Goal: Task Accomplishment & Management: Manage account settings

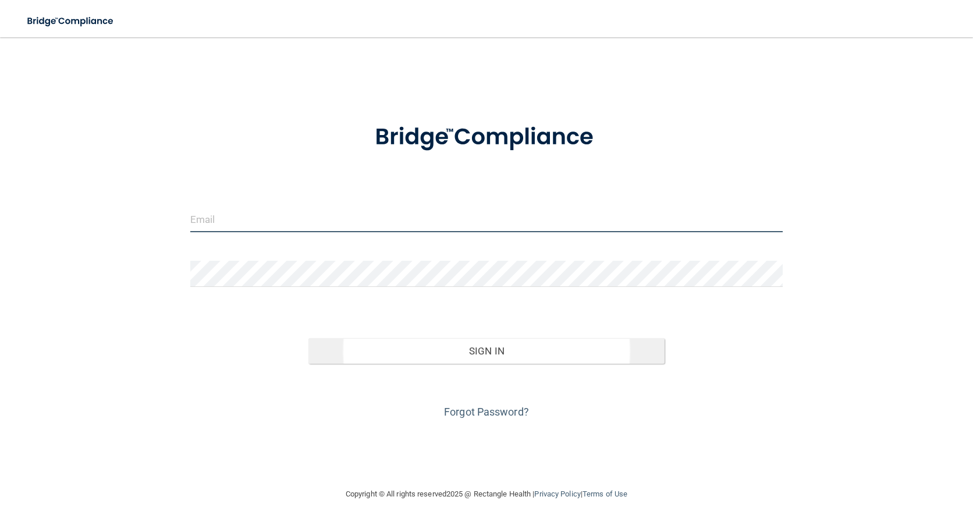
type input "[PERSON_NAME][EMAIL_ADDRESS][PERSON_NAME][DOMAIN_NAME]"
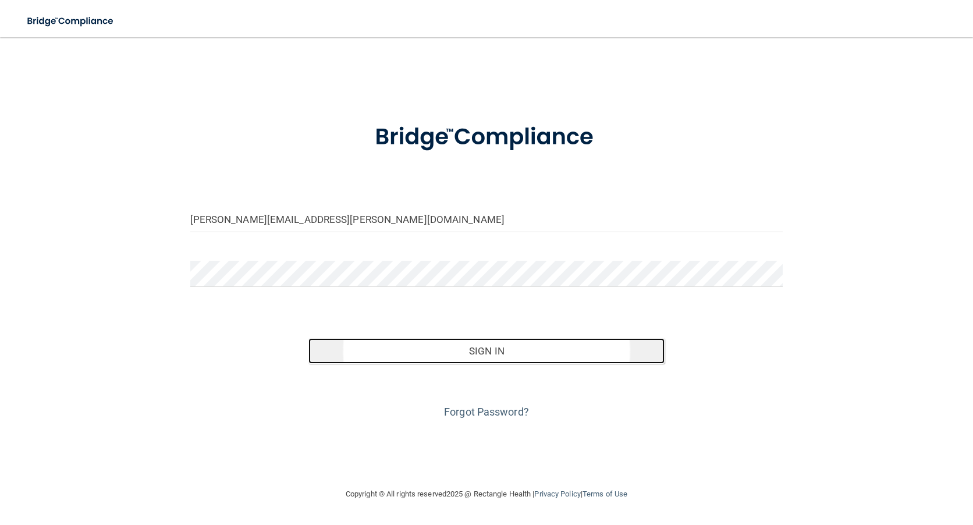
click at [445, 350] on button "Sign In" at bounding box center [487, 351] width 356 height 26
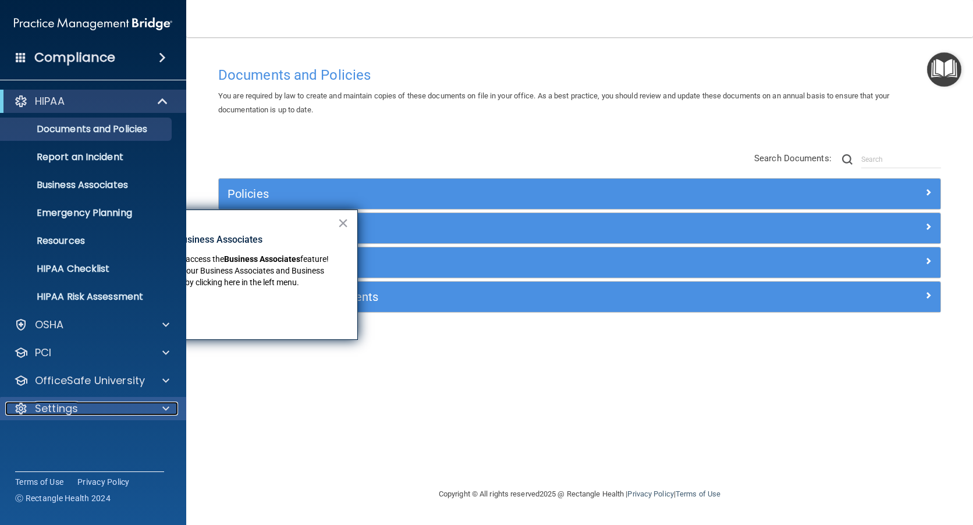
click at [60, 412] on p "Settings" at bounding box center [56, 409] width 43 height 14
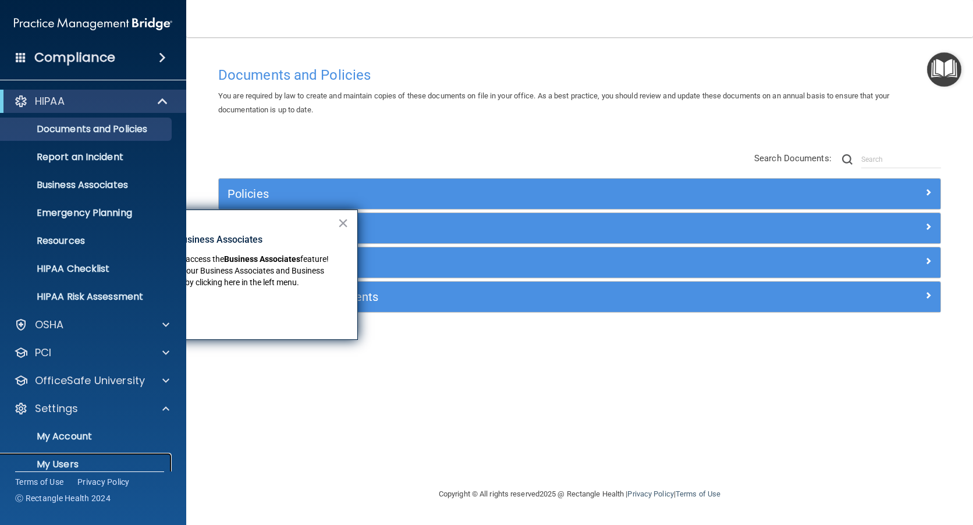
click at [69, 468] on p "My Users" at bounding box center [87, 465] width 159 height 12
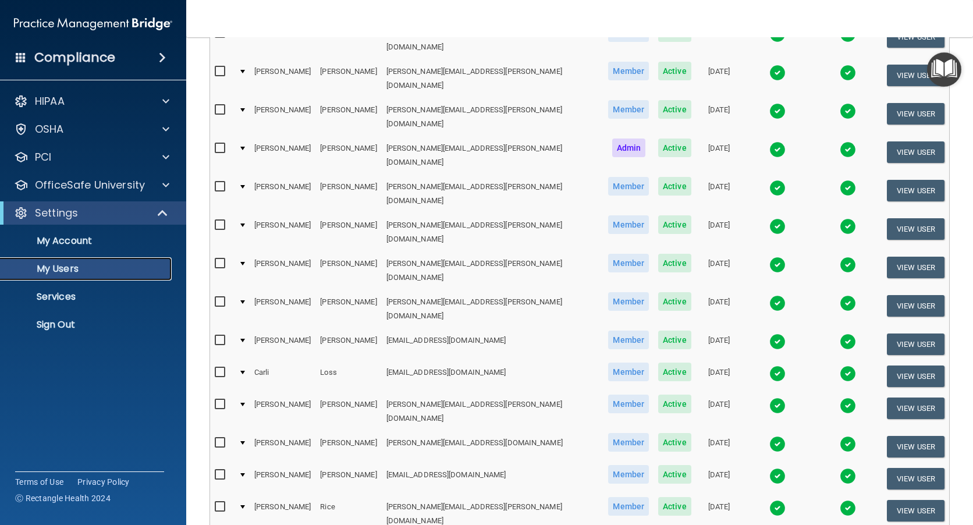
scroll to position [349, 0]
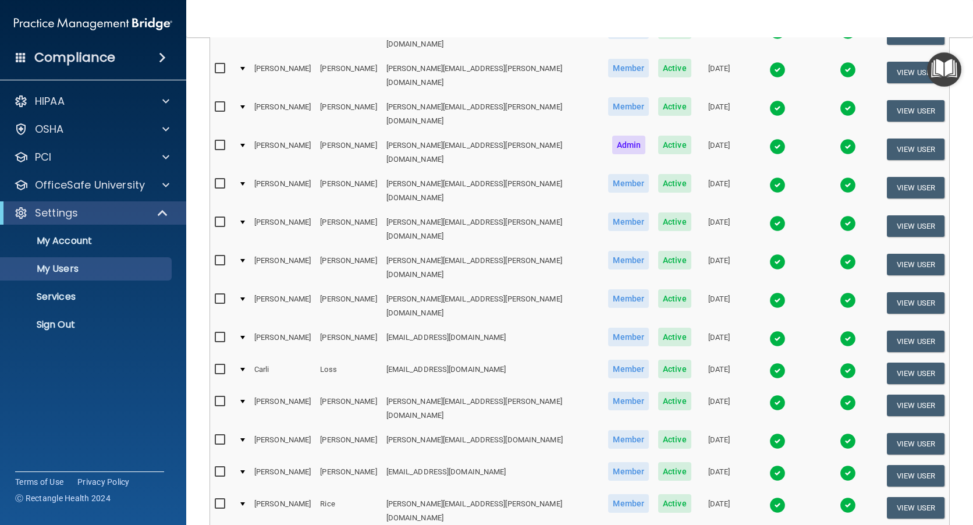
select select "30"
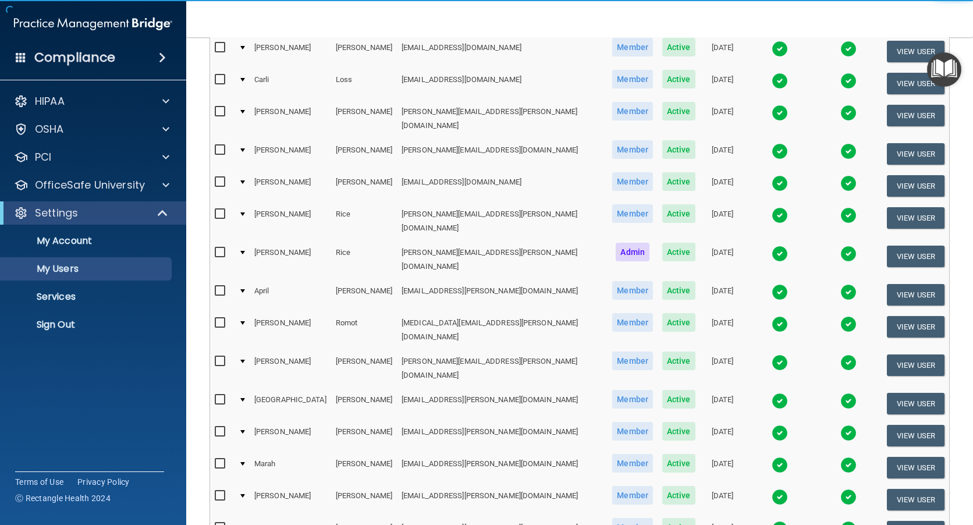
scroll to position [640, 0]
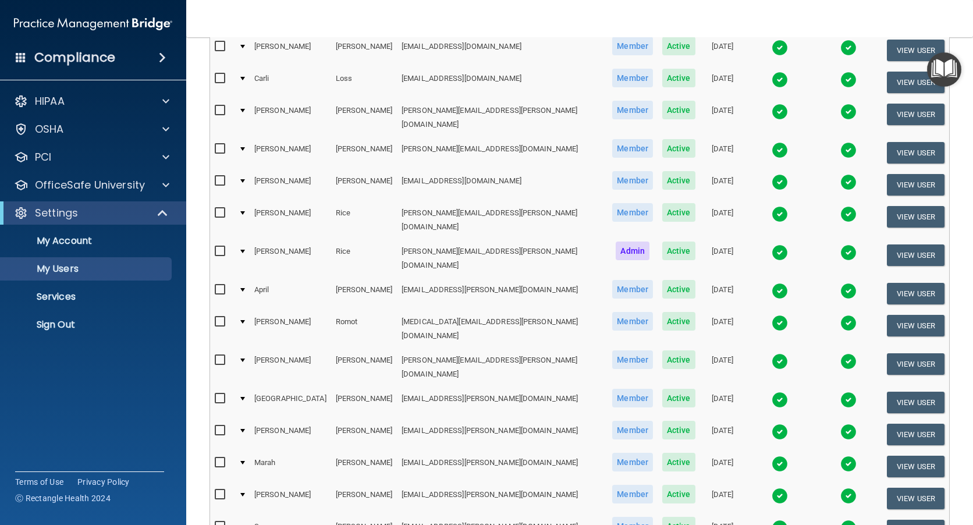
click at [772, 392] on img at bounding box center [780, 400] width 16 height 16
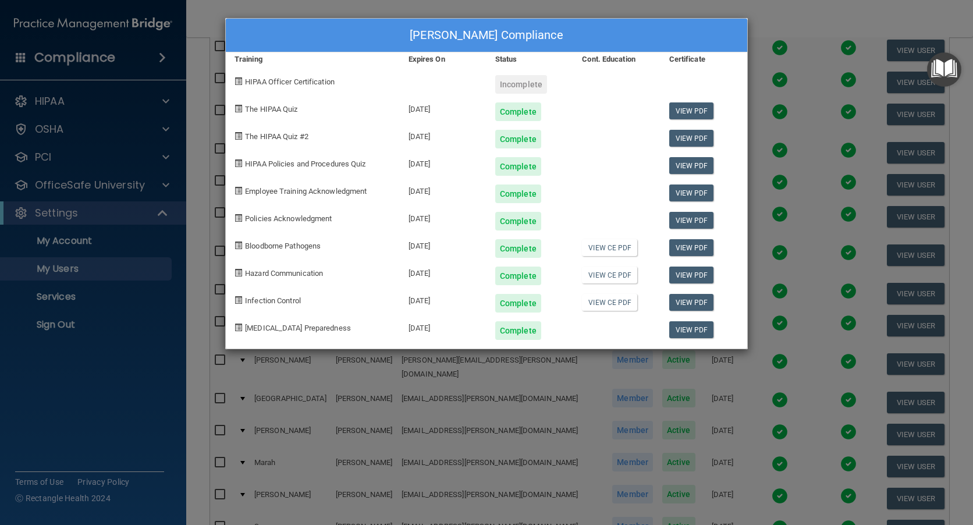
click at [766, 72] on div "[PERSON_NAME] Compliance Training Expires On Status Cont. Education Certificate…" at bounding box center [486, 262] width 973 height 525
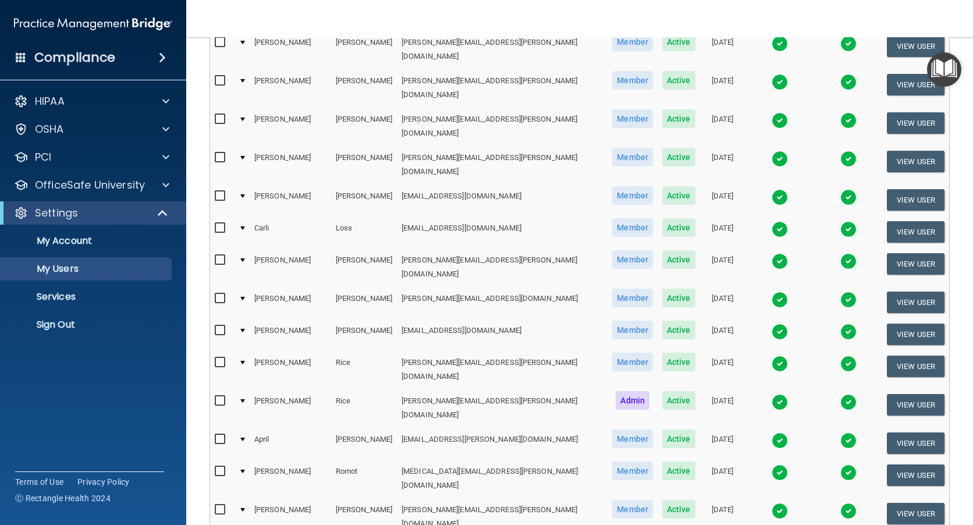
scroll to position [466, 0]
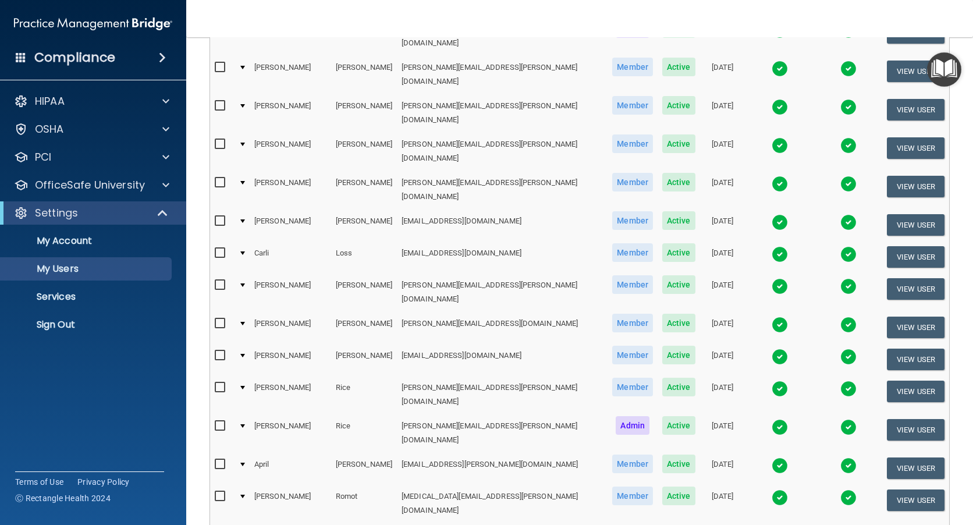
click at [772, 278] on img at bounding box center [780, 286] width 16 height 16
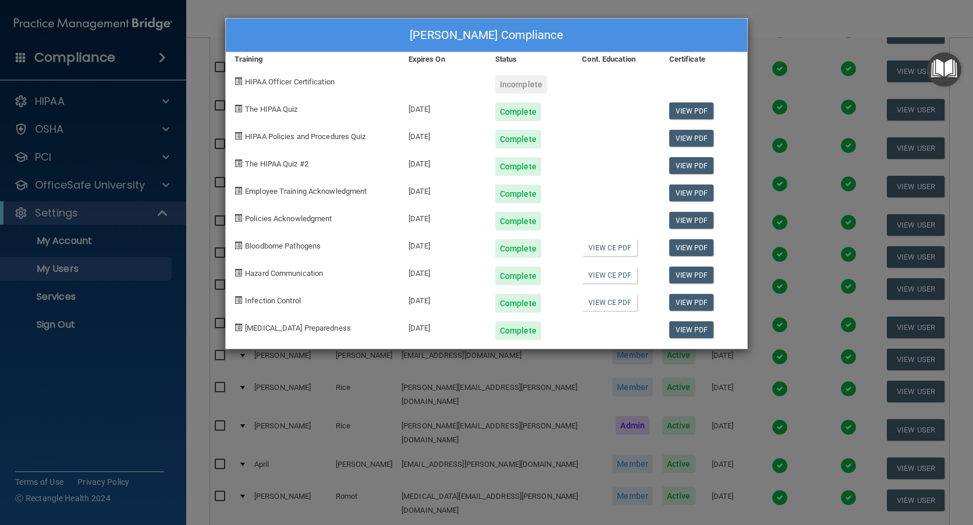
click at [795, 27] on div "[PERSON_NAME] Compliance Training Expires On Status Cont. Education Certificate…" at bounding box center [486, 262] width 973 height 525
